Goal: Task Accomplishment & Management: Use online tool/utility

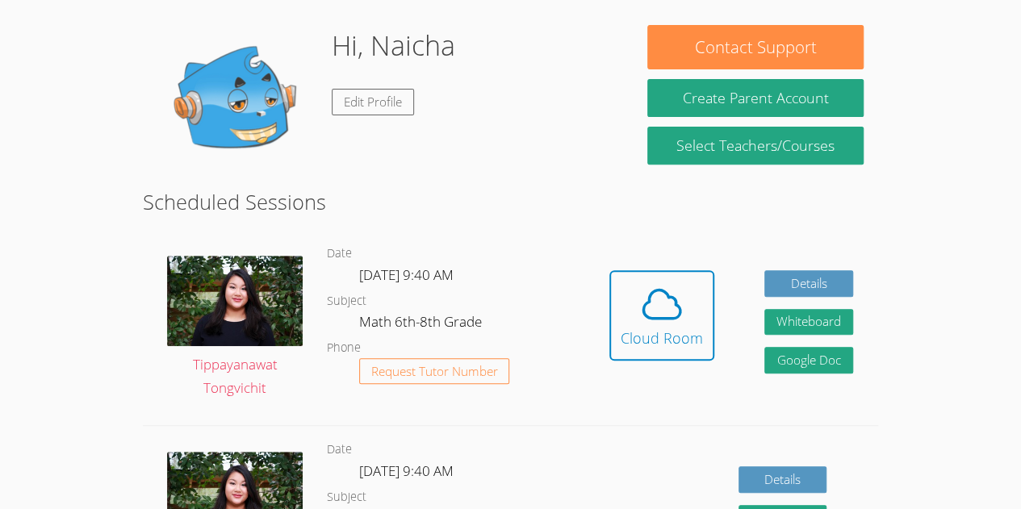
scroll to position [237, 0]
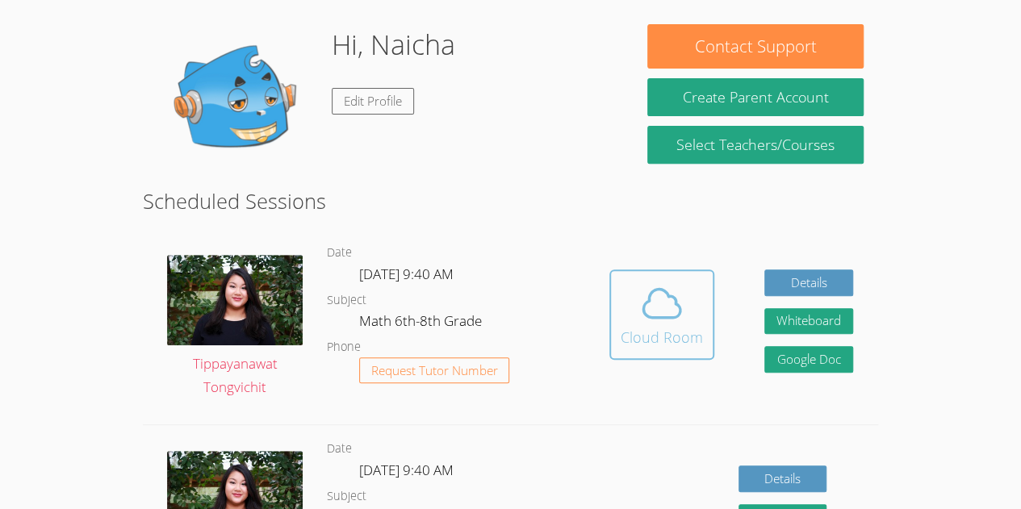
click at [672, 324] on icon at bounding box center [661, 303] width 45 height 45
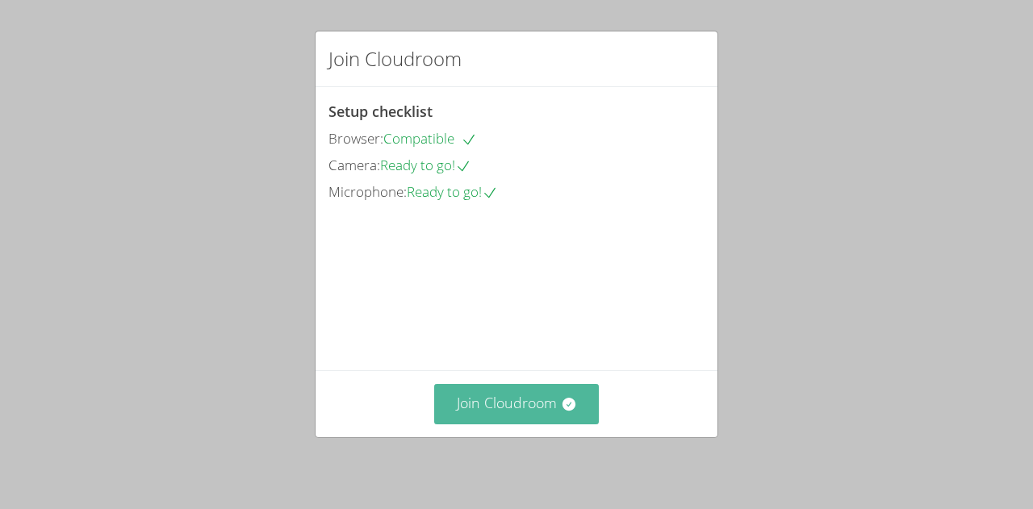
click at [538, 399] on button "Join Cloudroom" at bounding box center [516, 404] width 165 height 40
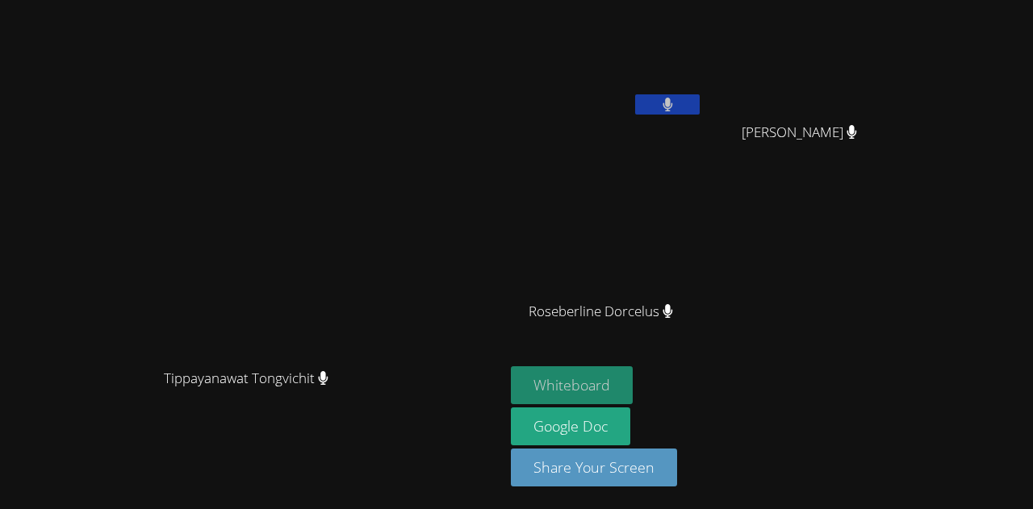
click at [633, 387] on button "Whiteboard" at bounding box center [572, 385] width 122 height 38
click at [673, 313] on icon at bounding box center [668, 311] width 10 height 14
click at [673, 98] on icon at bounding box center [668, 105] width 10 height 14
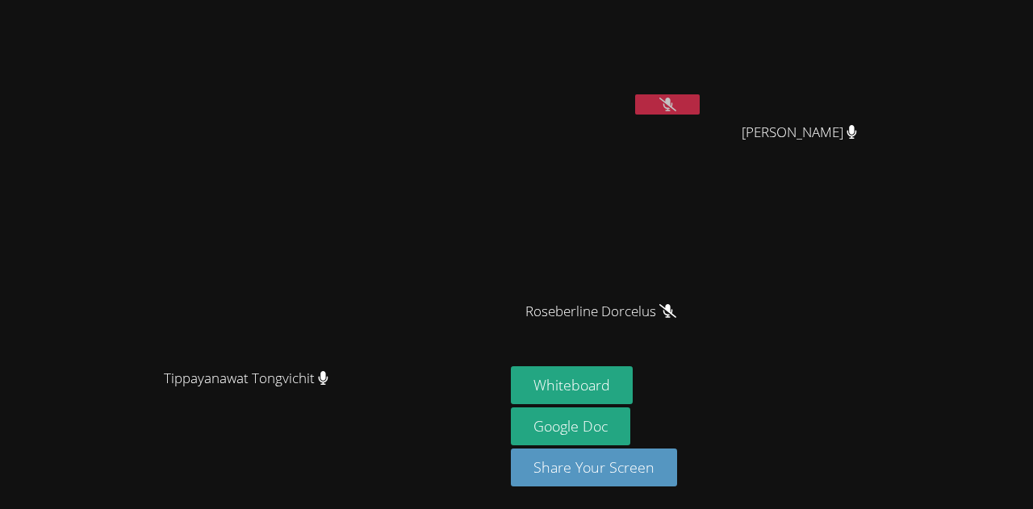
click at [700, 98] on button at bounding box center [667, 104] width 65 height 20
click at [700, 103] on button at bounding box center [667, 104] width 65 height 20
click at [443, 500] on div "Tippayanawat Tongvichit [PERSON_NAME]" at bounding box center [252, 254] width 492 height 496
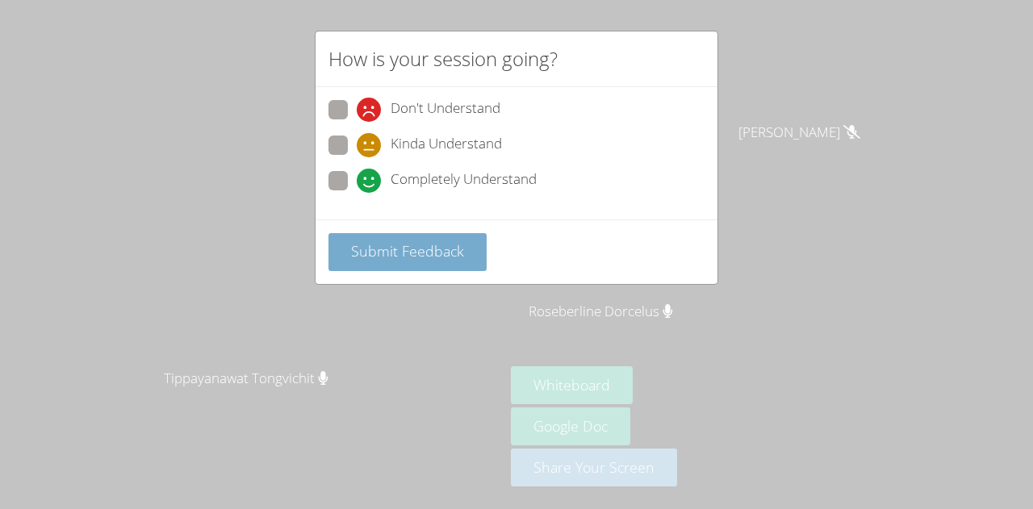
click at [421, 248] on span "Submit Feedback" at bounding box center [407, 250] width 113 height 19
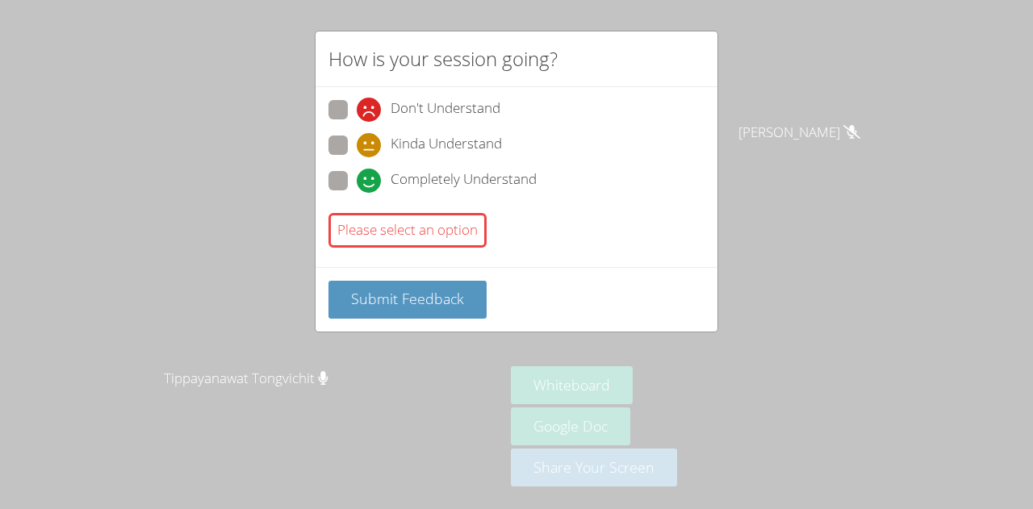
click at [401, 145] on span "Kinda Understand" at bounding box center [446, 145] width 111 height 24
click at [370, 145] on input "Kinda Understand" at bounding box center [364, 143] width 14 height 14
radio input "true"
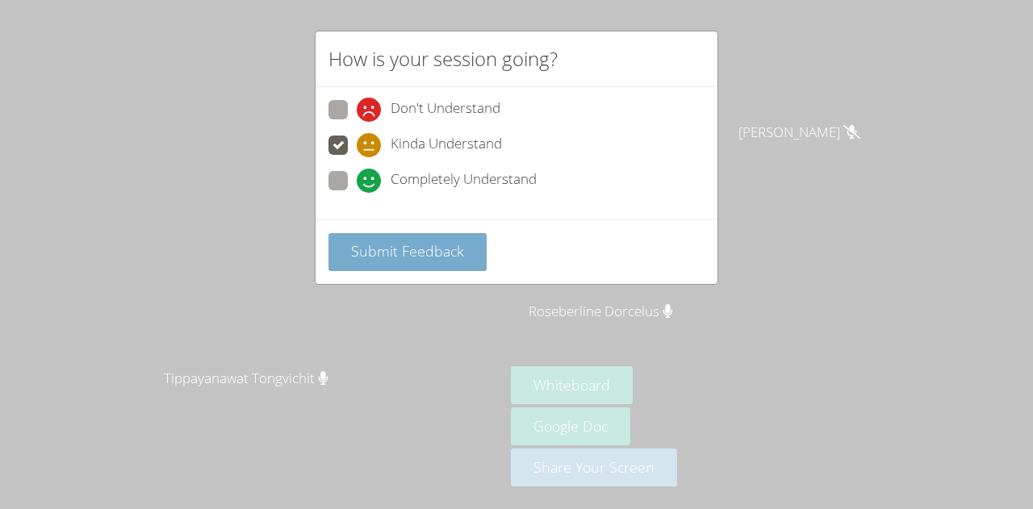
click at [408, 259] on button "Submit Feedback" at bounding box center [408, 252] width 158 height 38
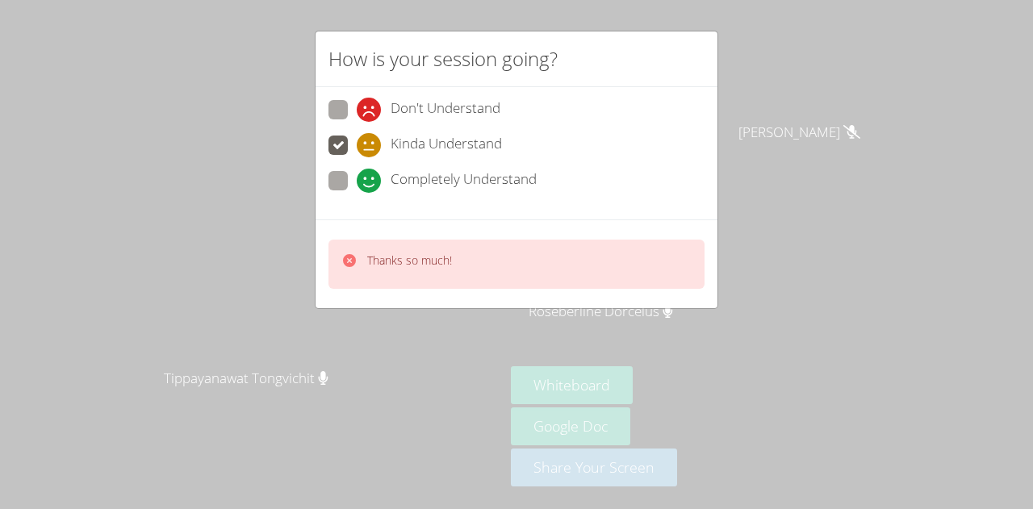
click at [424, 265] on p "Thanks so much!" at bounding box center [409, 261] width 85 height 16
click at [375, 344] on div "How is your session going? Don't Understand Kinda Understand Completely Underst…" at bounding box center [516, 254] width 1033 height 509
click at [373, 341] on div "How is your session going? Don't Understand Kinda Understand Completely Underst…" at bounding box center [516, 254] width 1033 height 509
click at [380, 349] on div "How is your session going? Don't Understand Kinda Understand Completely Underst…" at bounding box center [516, 254] width 1033 height 509
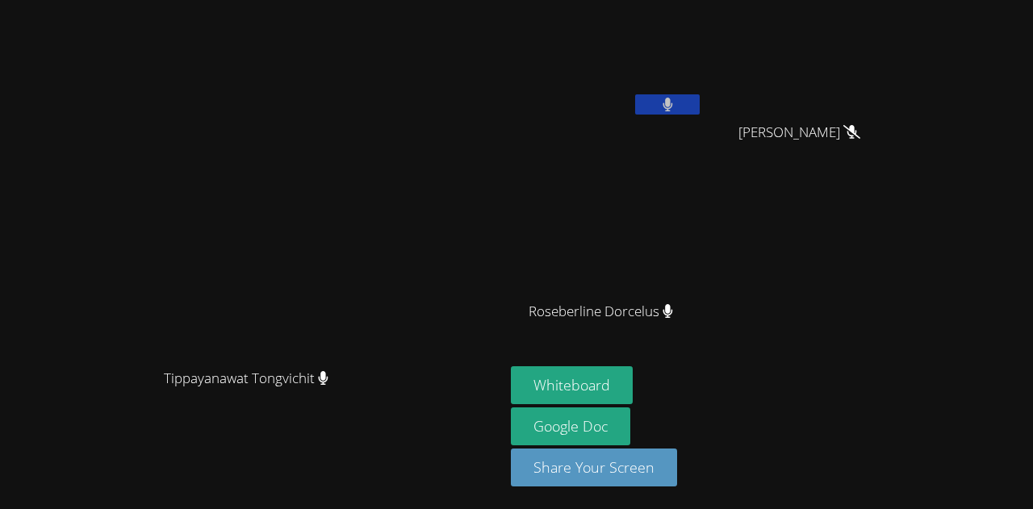
click at [703, 90] on video at bounding box center [607, 60] width 192 height 108
click at [700, 112] on button at bounding box center [667, 104] width 65 height 20
click at [700, 107] on button at bounding box center [667, 104] width 65 height 20
click at [703, 88] on video at bounding box center [607, 60] width 192 height 108
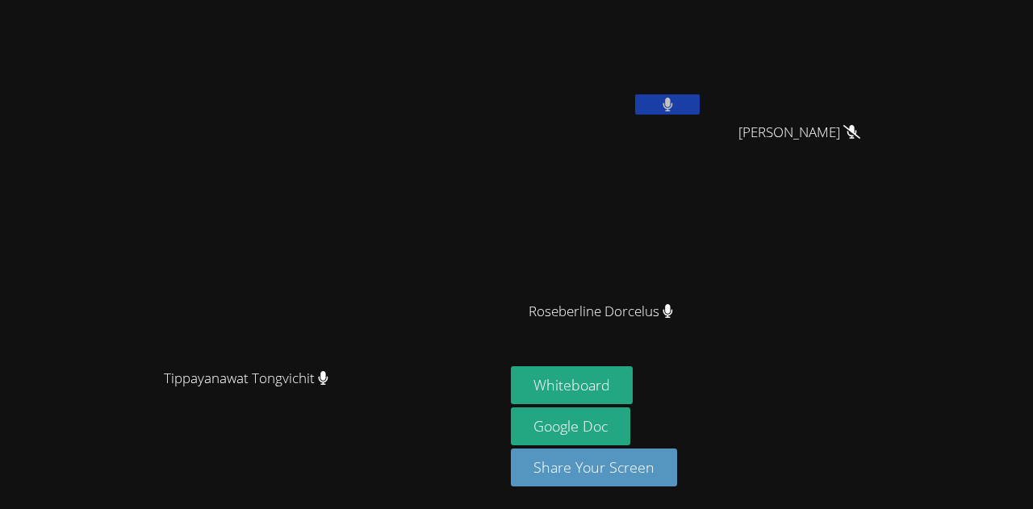
click at [700, 109] on button at bounding box center [667, 104] width 65 height 20
